Goal: Navigation & Orientation: Find specific page/section

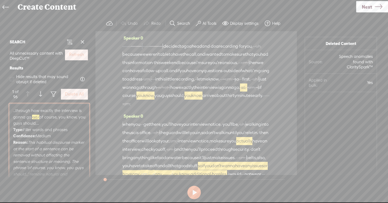
scroll to position [1385, 0]
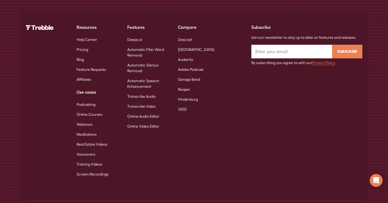
scroll to position [3497, 0]
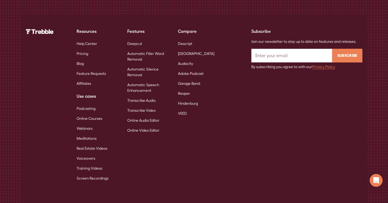
click at [135, 50] on link "Automatic Filler Word Removal" at bounding box center [148, 57] width 42 height 16
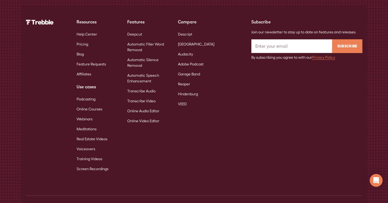
scroll to position [2031, 0]
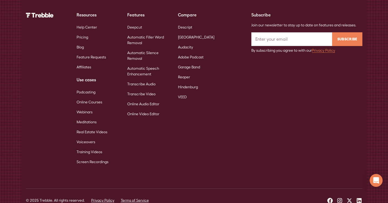
click at [137, 48] on link "Automatic Silence Removal" at bounding box center [148, 56] width 42 height 16
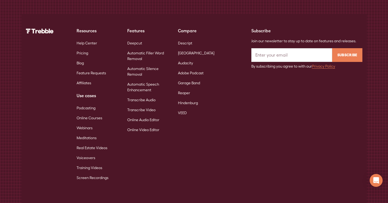
scroll to position [2010, 0]
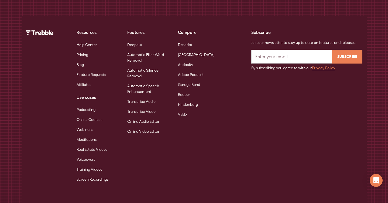
click at [136, 40] on link "Deepcut" at bounding box center [134, 45] width 15 height 10
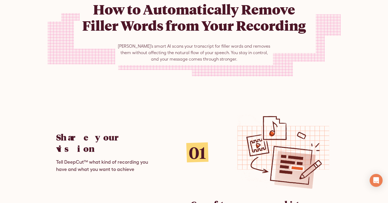
scroll to position [1313, 0]
